Goal: Task Accomplishment & Management: Manage account settings

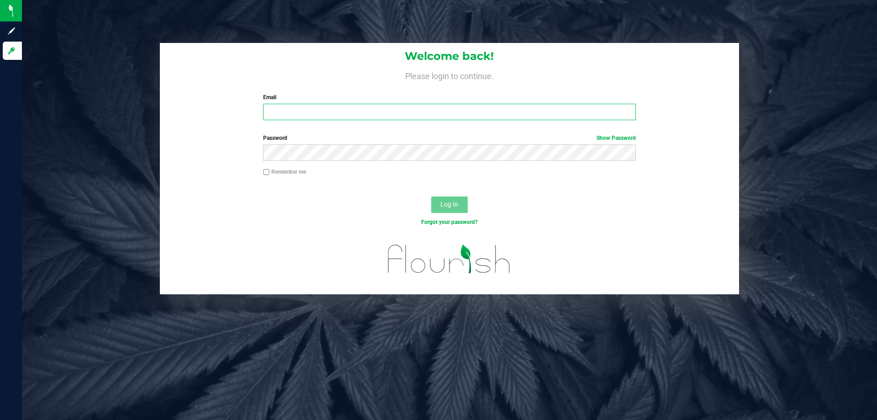
click at [375, 114] on input "Email" at bounding box center [449, 112] width 372 height 16
type input "[EMAIL_ADDRESS][DOMAIN_NAME]"
click at [431, 196] on button "Log In" at bounding box center [449, 204] width 37 height 16
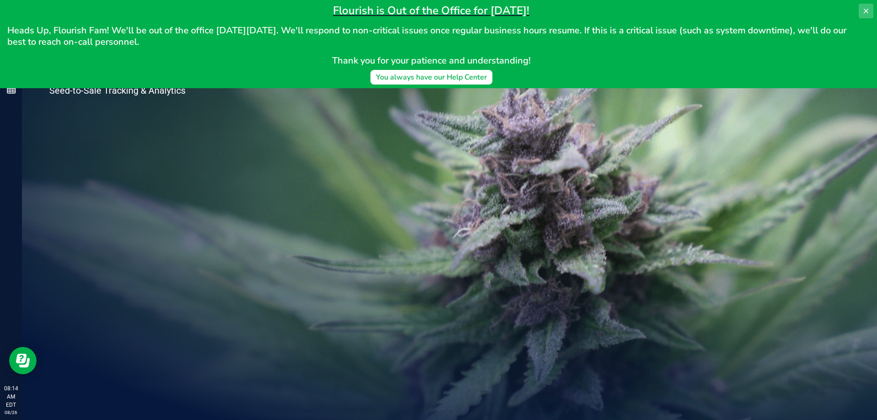
click at [869, 9] on icon at bounding box center [866, 10] width 7 height 7
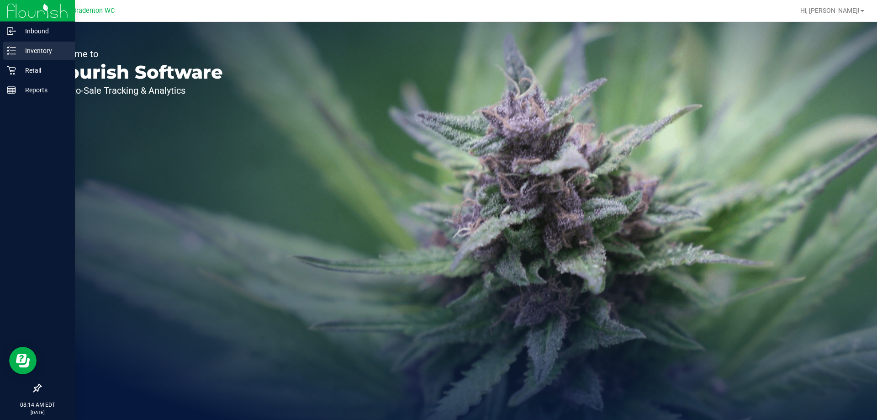
click at [39, 51] on p "Inventory" at bounding box center [43, 50] width 55 height 11
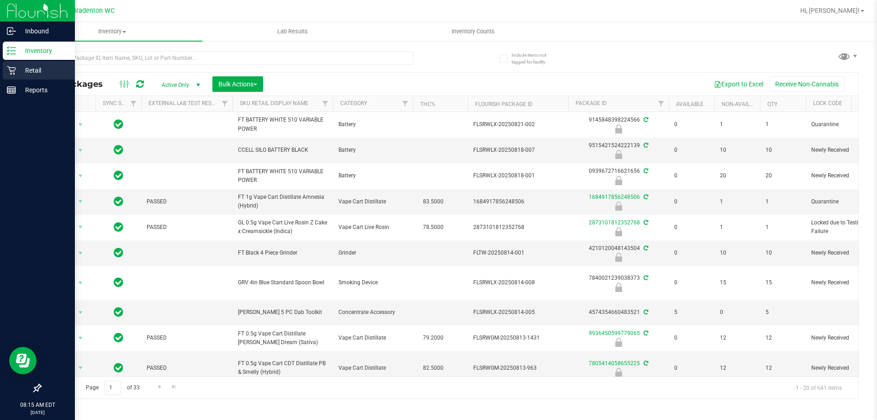
click at [17, 76] on div "Retail" at bounding box center [39, 70] width 72 height 18
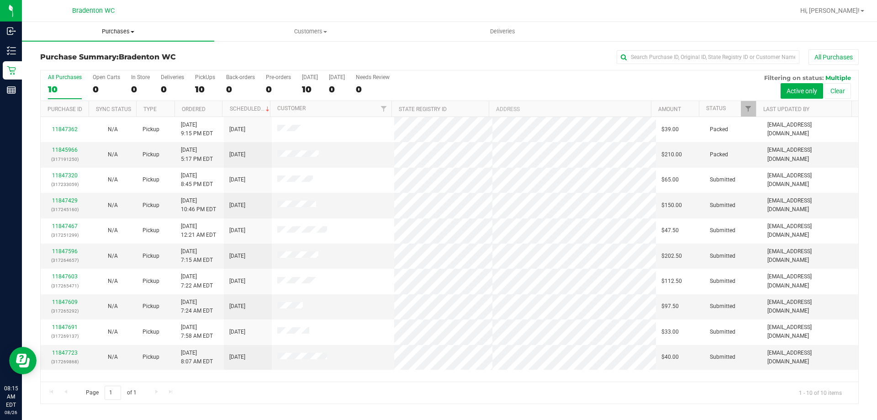
click at [127, 36] on uib-tab-heading "Purchases Summary of purchases Fulfillment All purchases" at bounding box center [118, 31] width 192 height 19
click at [86, 67] on li "Fulfillment" at bounding box center [118, 66] width 192 height 11
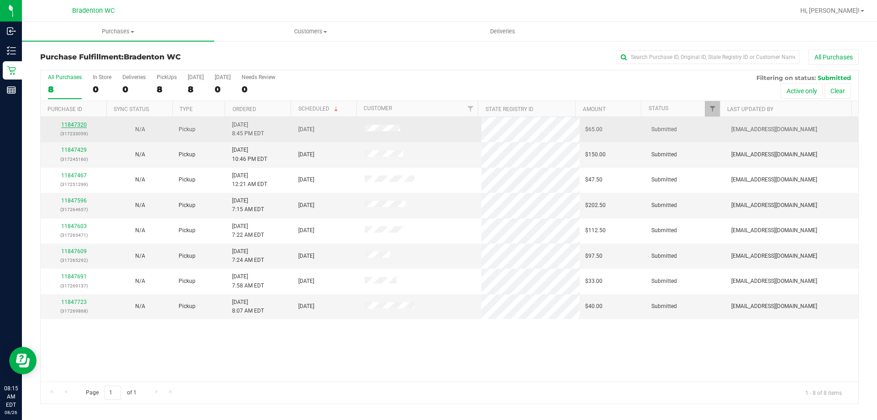
click at [80, 125] on link "11847320" at bounding box center [74, 125] width 26 height 6
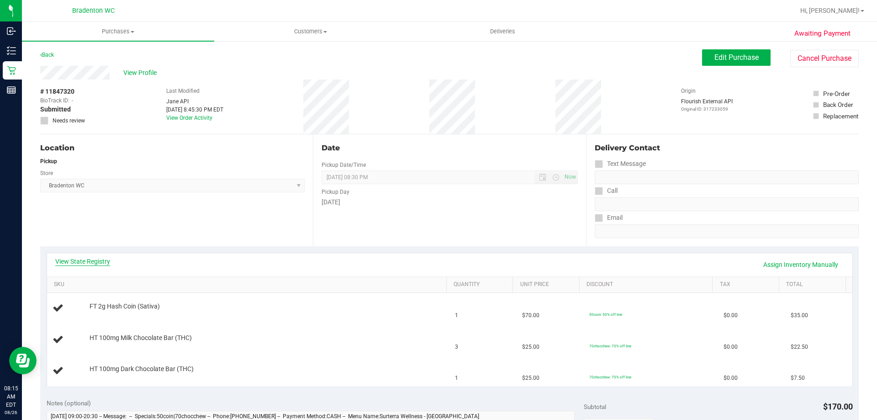
click at [100, 263] on link "View State Registry" at bounding box center [82, 261] width 55 height 9
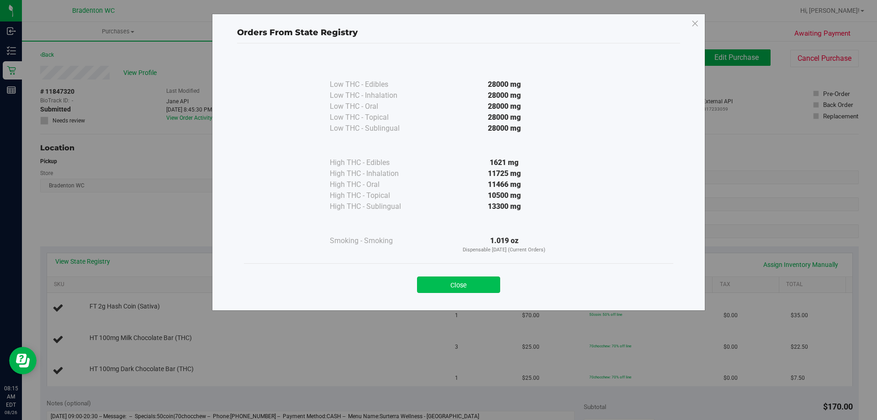
click at [466, 281] on button "Close" at bounding box center [458, 284] width 83 height 16
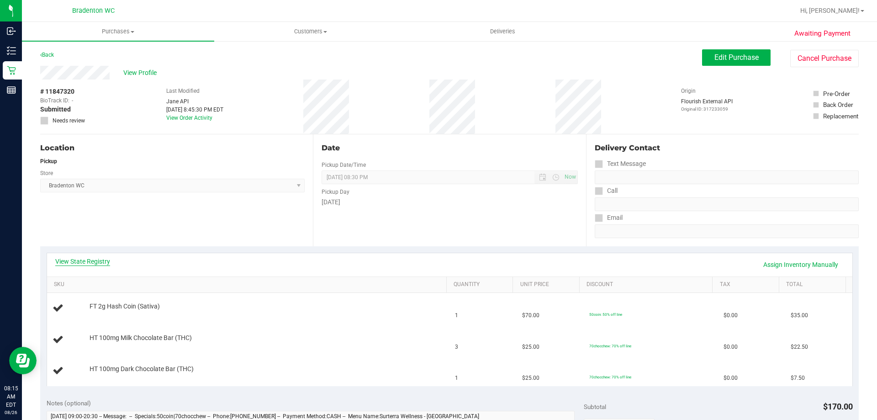
click at [101, 259] on link "View State Registry" at bounding box center [82, 261] width 55 height 9
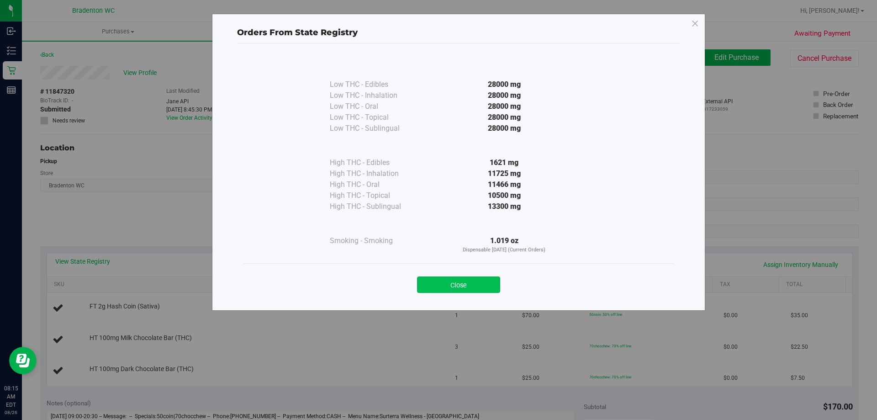
click at [466, 284] on button "Close" at bounding box center [458, 284] width 83 height 16
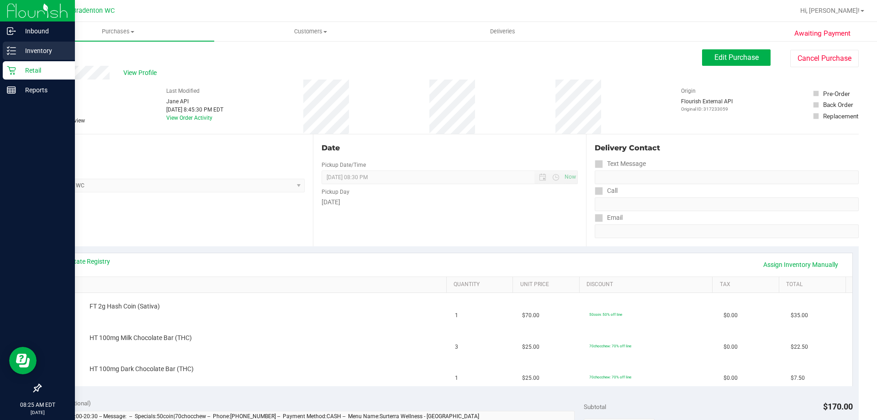
click at [8, 50] on icon at bounding box center [11, 50] width 9 height 9
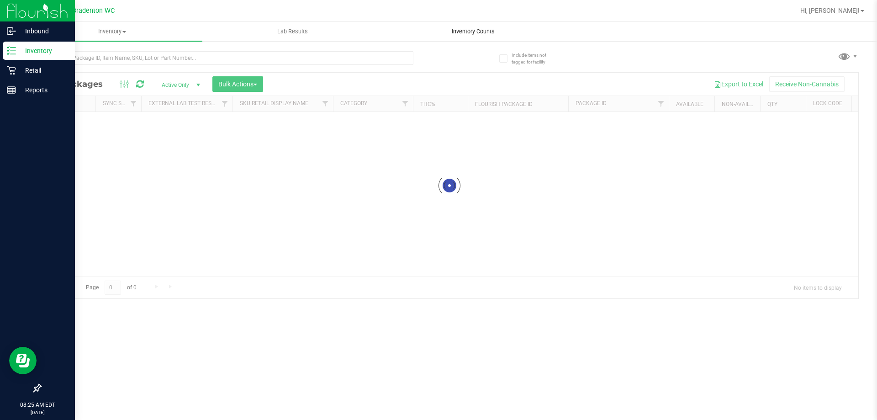
click at [485, 31] on span "Inventory Counts" at bounding box center [474, 31] width 68 height 8
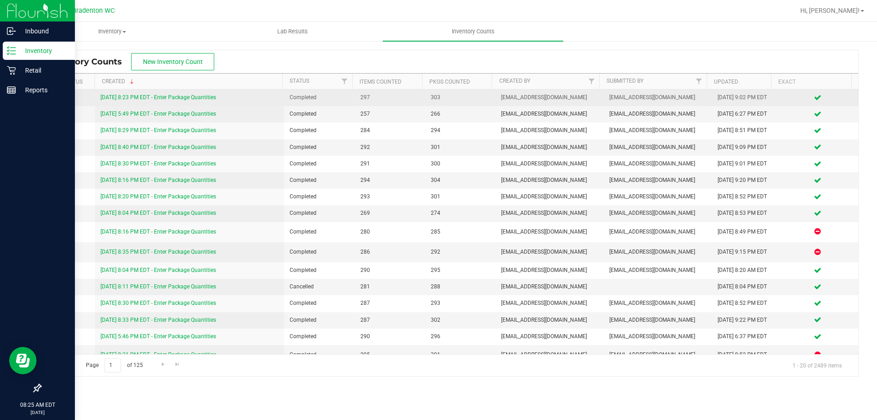
click at [197, 99] on link "[DATE] 8:23 PM EDT - Enter Package Quantities" at bounding box center [159, 97] width 116 height 6
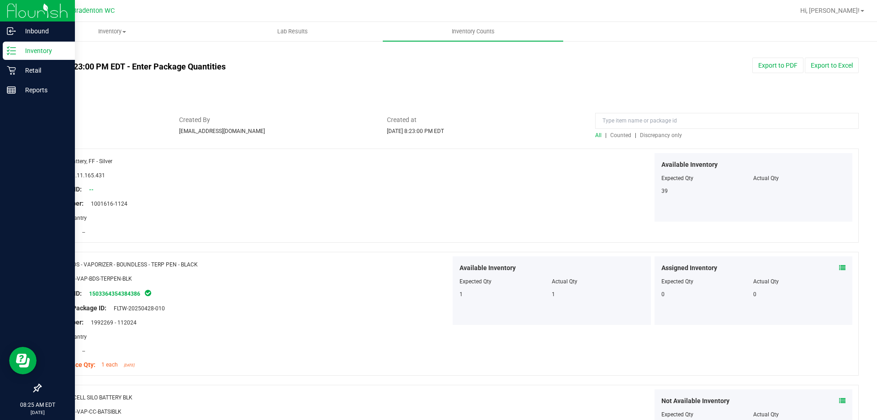
click at [620, 136] on span "Counted" at bounding box center [620, 135] width 21 height 6
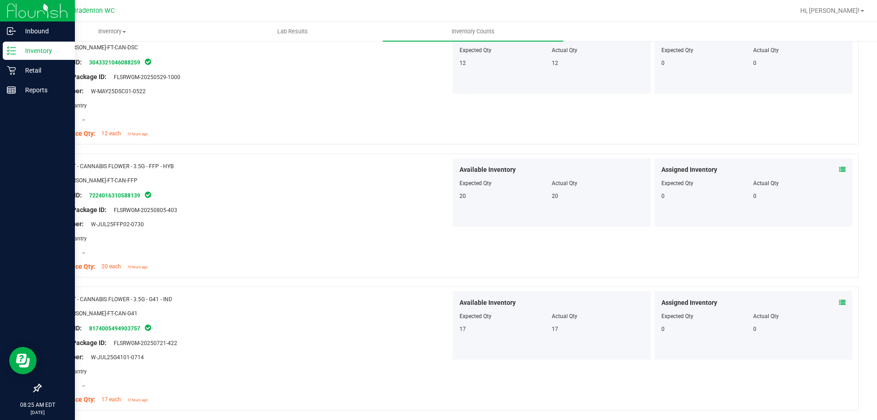
scroll to position [2419, 0]
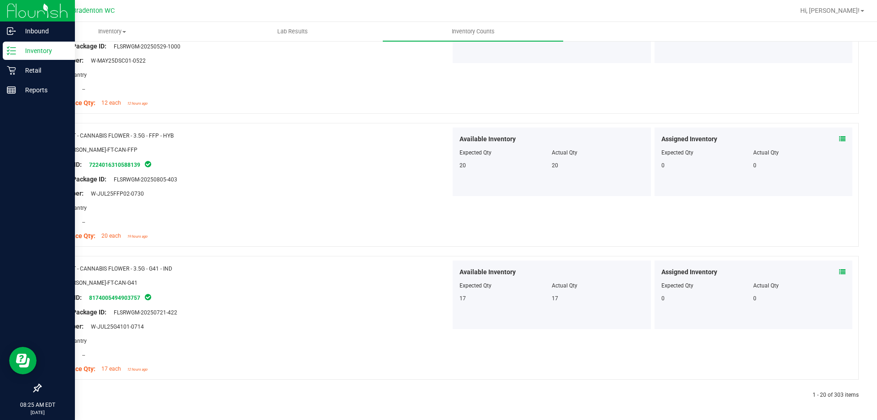
click at [64, 395] on link at bounding box center [63, 395] width 4 height 6
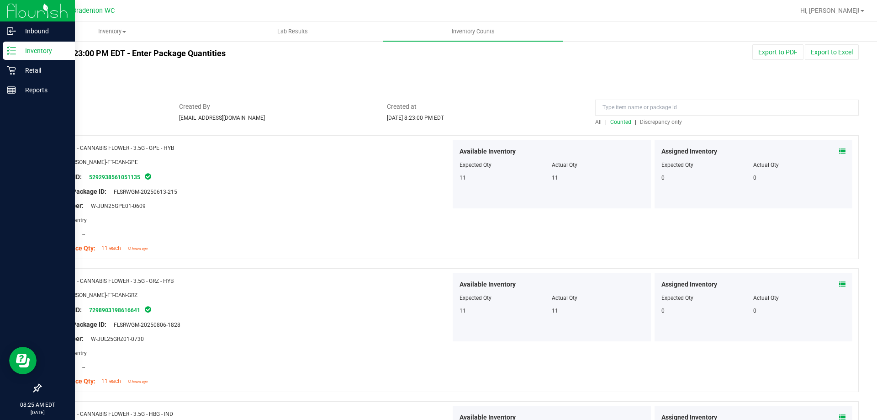
scroll to position [0, 0]
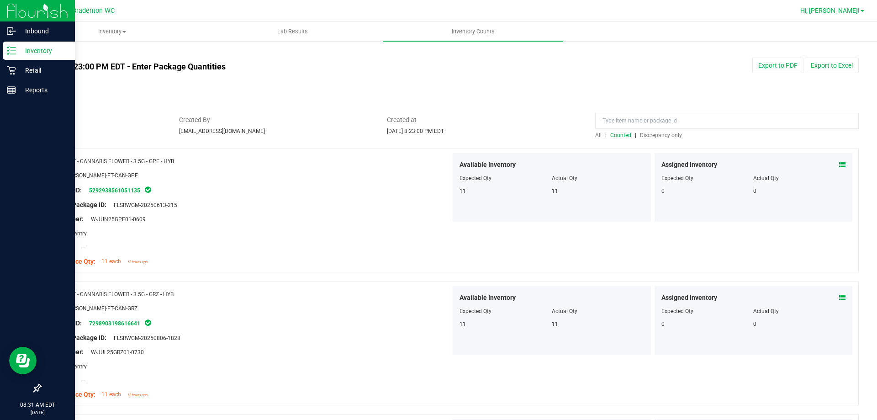
click at [844, 7] on span "Hi, [PERSON_NAME]!" at bounding box center [829, 10] width 59 height 7
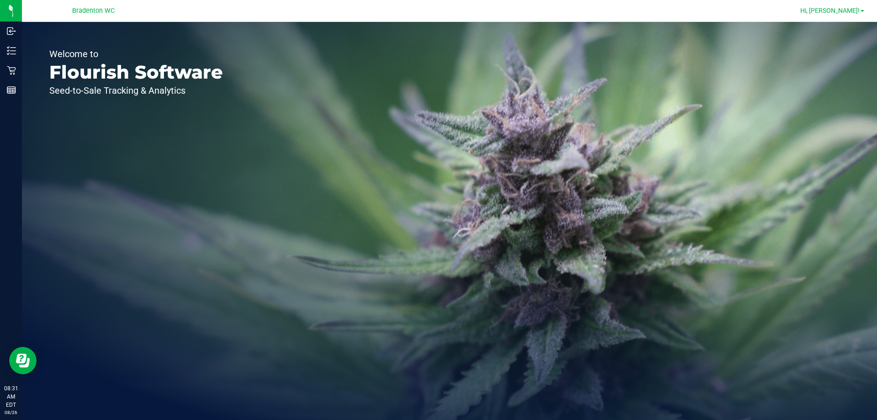
click at [838, 9] on span "Hi, [PERSON_NAME]!" at bounding box center [829, 10] width 59 height 7
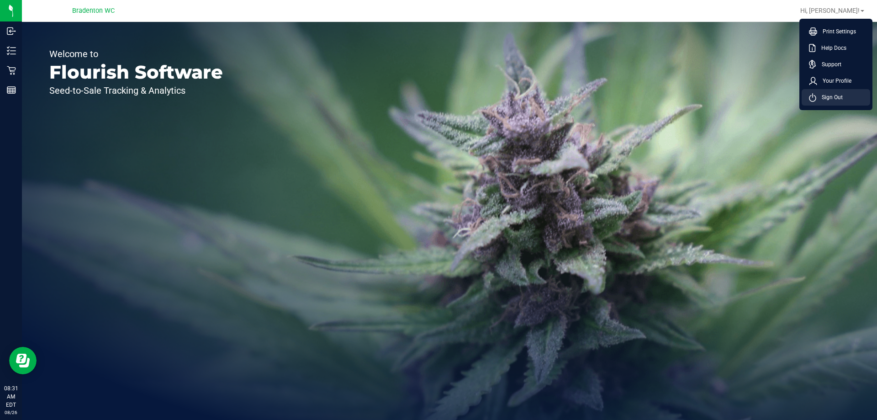
click at [822, 95] on span "Sign Out" at bounding box center [829, 97] width 26 height 9
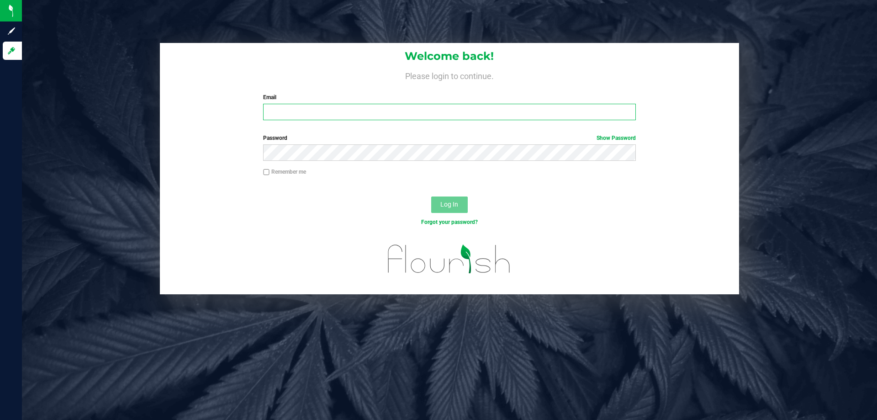
click at [328, 110] on input "Email" at bounding box center [449, 112] width 372 height 16
type input "[EMAIL_ADDRESS][DOMAIN_NAME]"
click at [431, 196] on button "Log In" at bounding box center [449, 204] width 37 height 16
